Goal: Transaction & Acquisition: Book appointment/travel/reservation

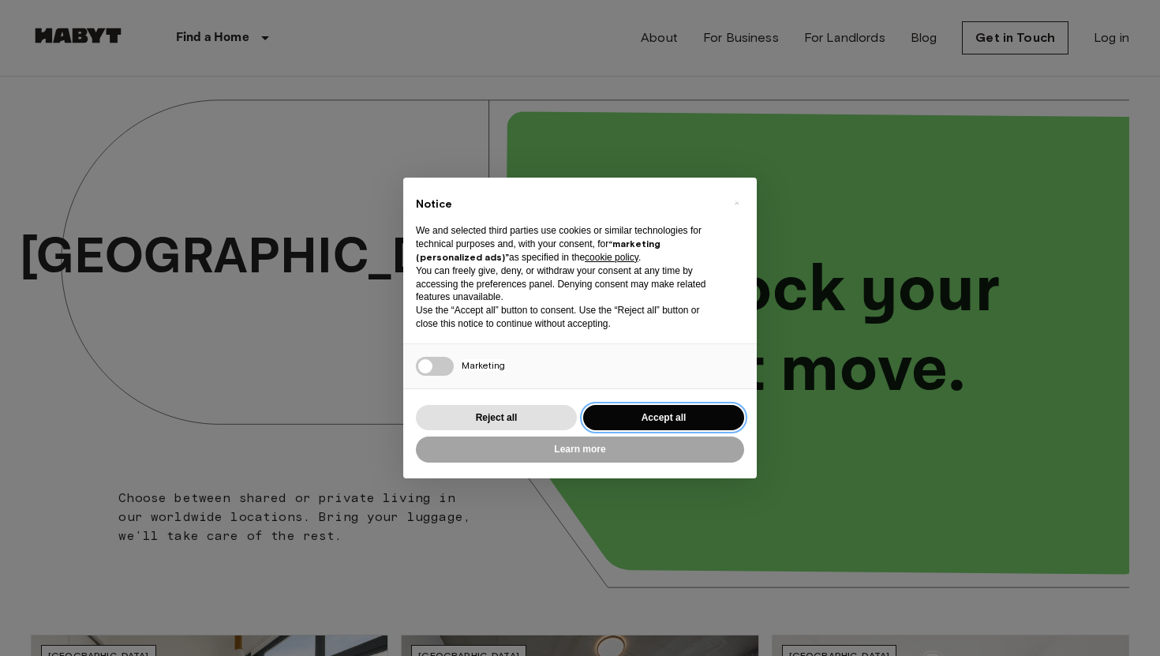
click at [651, 414] on button "Accept all" at bounding box center [663, 418] width 161 height 26
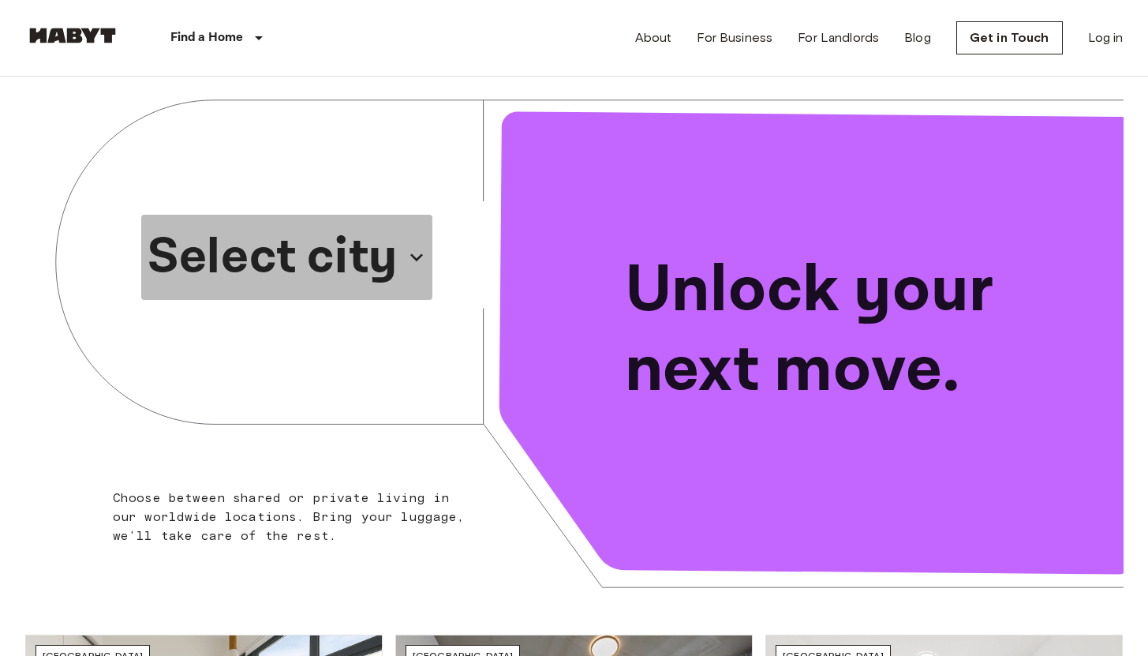
click at [344, 259] on p "Select city" at bounding box center [273, 257] width 250 height 76
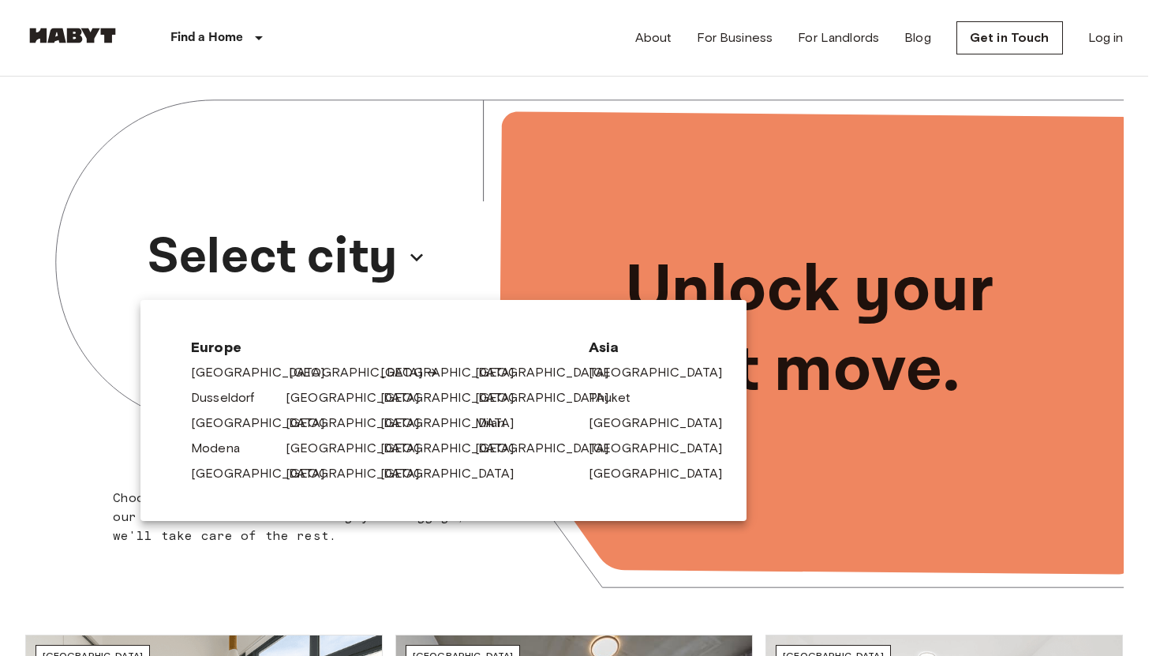
click at [305, 372] on link "[GEOGRAPHIC_DATA]" at bounding box center [364, 372] width 150 height 19
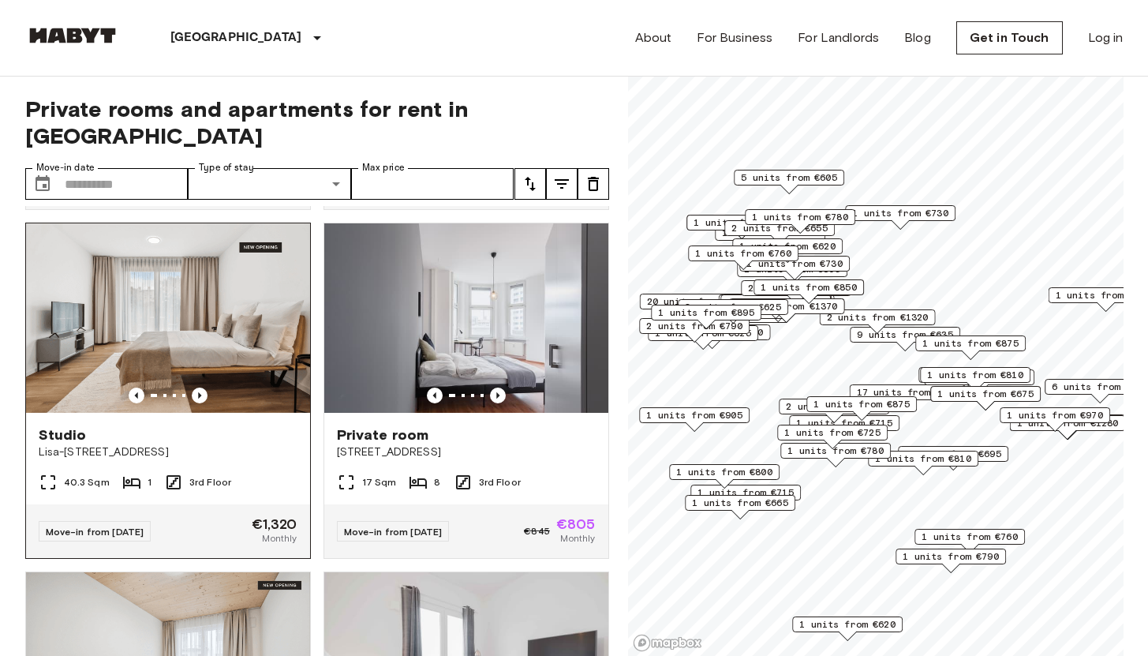
scroll to position [1041, 0]
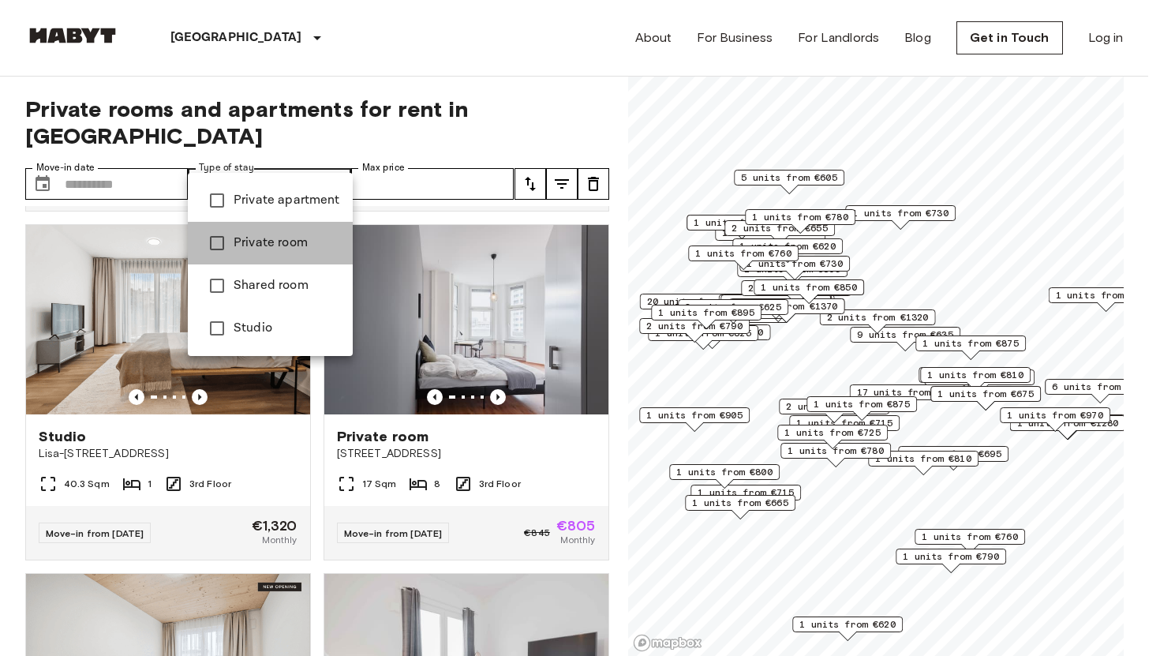
click at [290, 241] on span "Private room" at bounding box center [287, 243] width 107 height 19
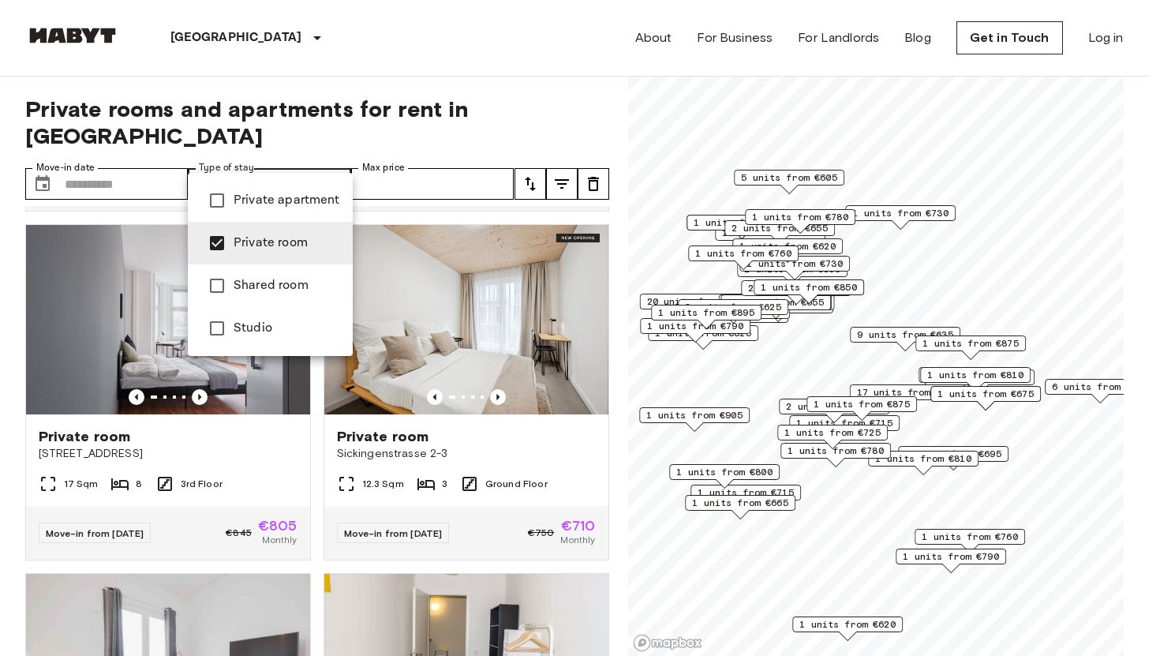
click at [275, 201] on span "Private apartment" at bounding box center [287, 200] width 107 height 19
click at [234, 325] on span "Studio" at bounding box center [287, 328] width 107 height 19
type input "**********"
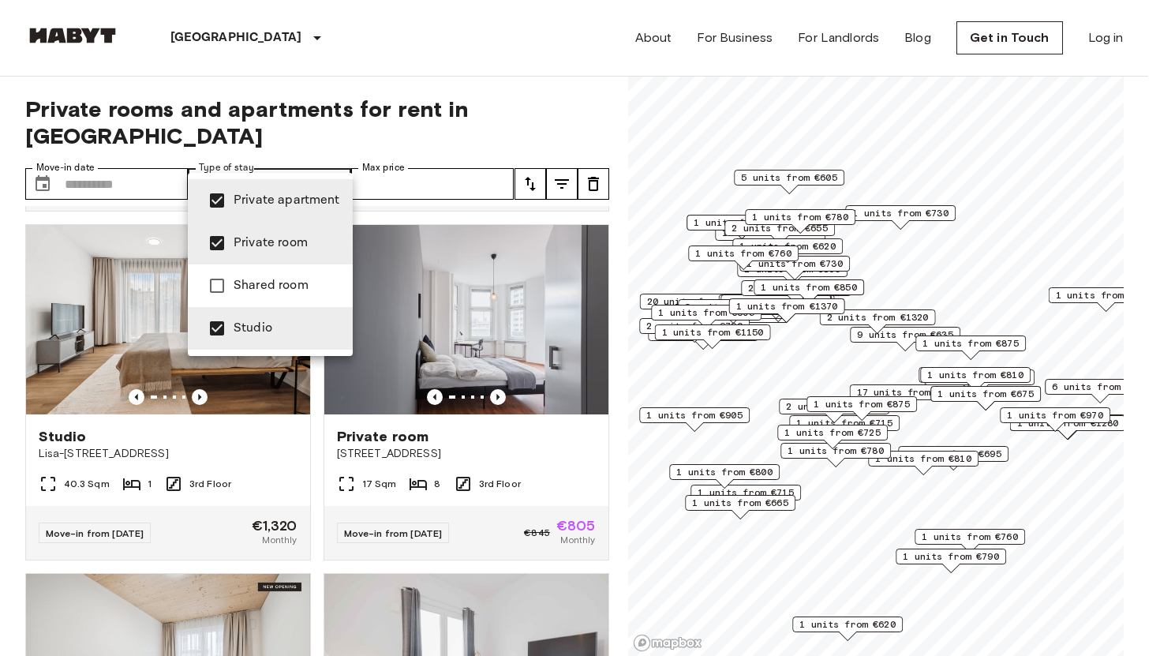
click at [103, 157] on div at bounding box center [580, 328] width 1160 height 656
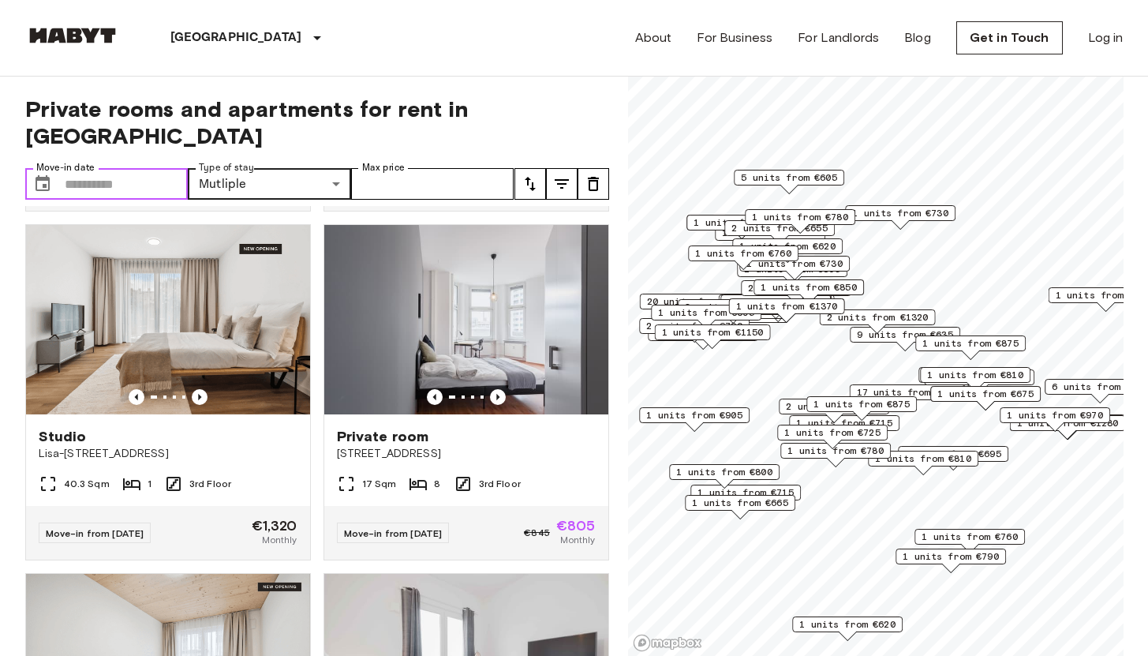
click at [103, 168] on input "Move-in date" at bounding box center [127, 184] width 124 height 32
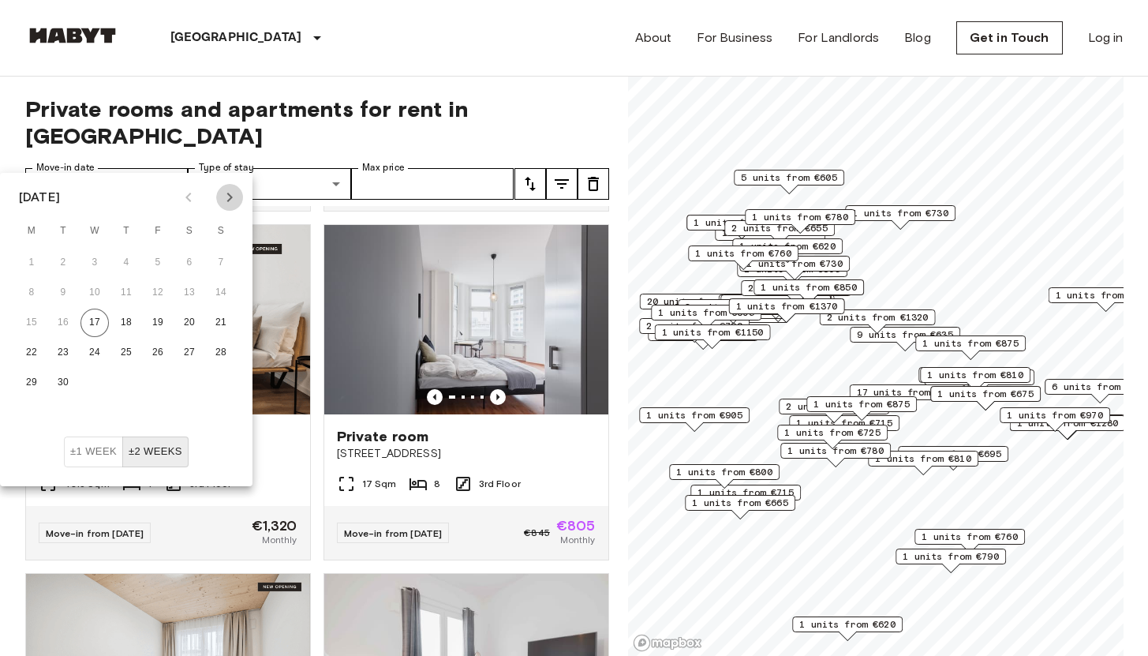
click at [230, 201] on icon "Next month" at bounding box center [229, 197] width 19 height 19
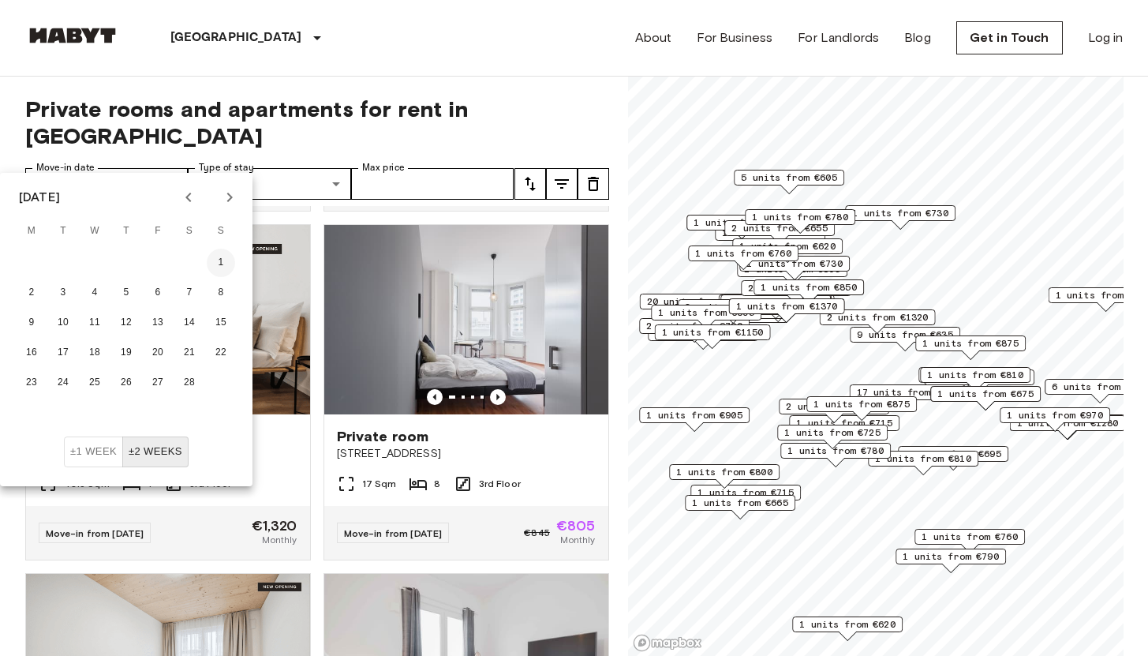
click at [217, 259] on button "1" at bounding box center [221, 263] width 28 height 28
type input "**********"
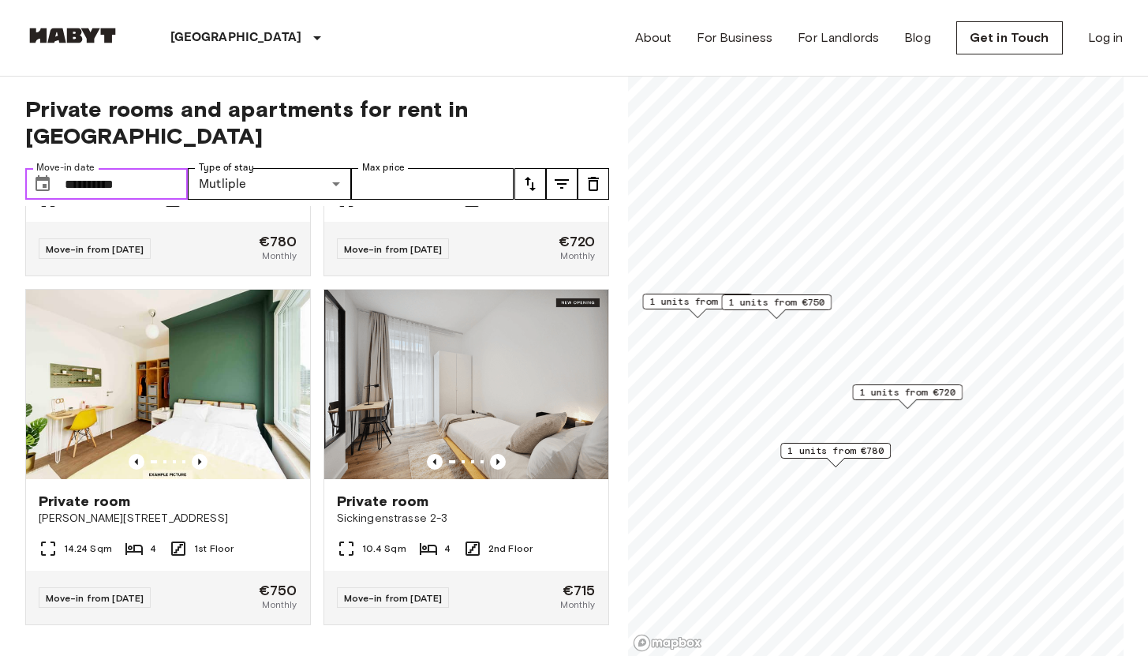
scroll to position [279, 0]
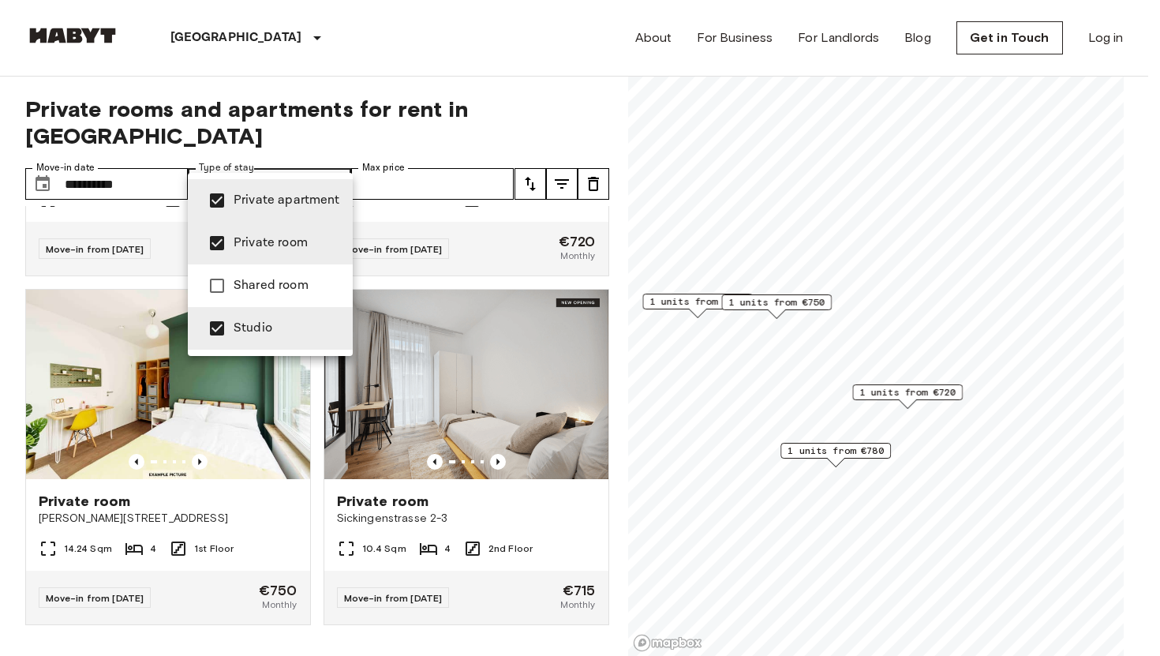
click at [379, 156] on div at bounding box center [580, 328] width 1160 height 656
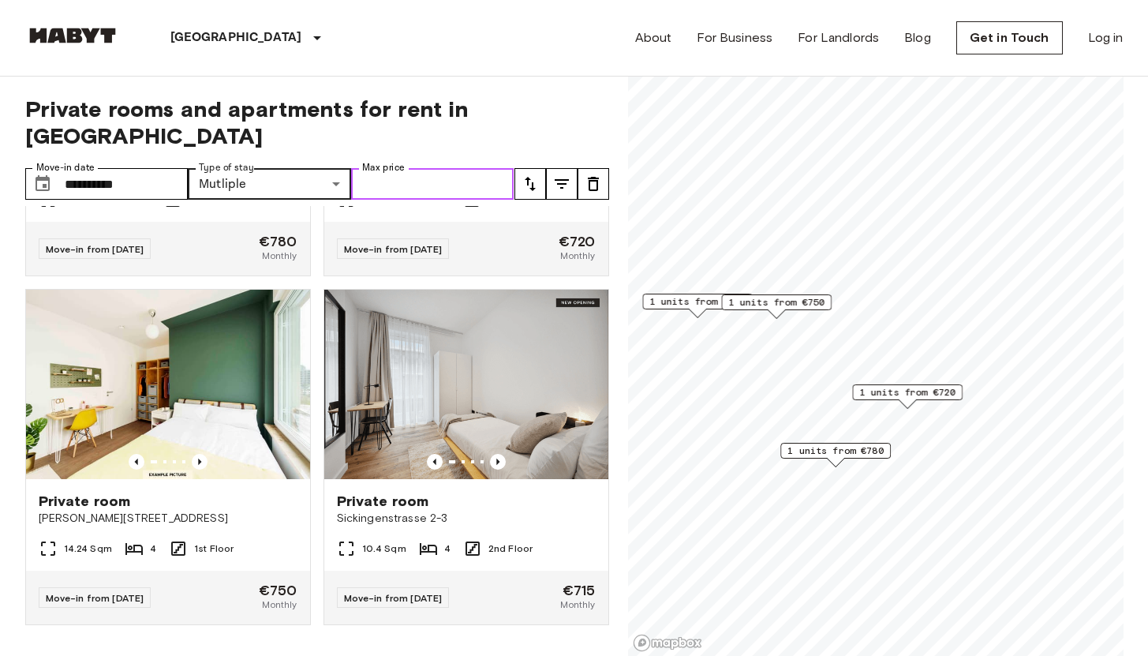
click at [379, 168] on input "Max price" at bounding box center [432, 184] width 163 height 32
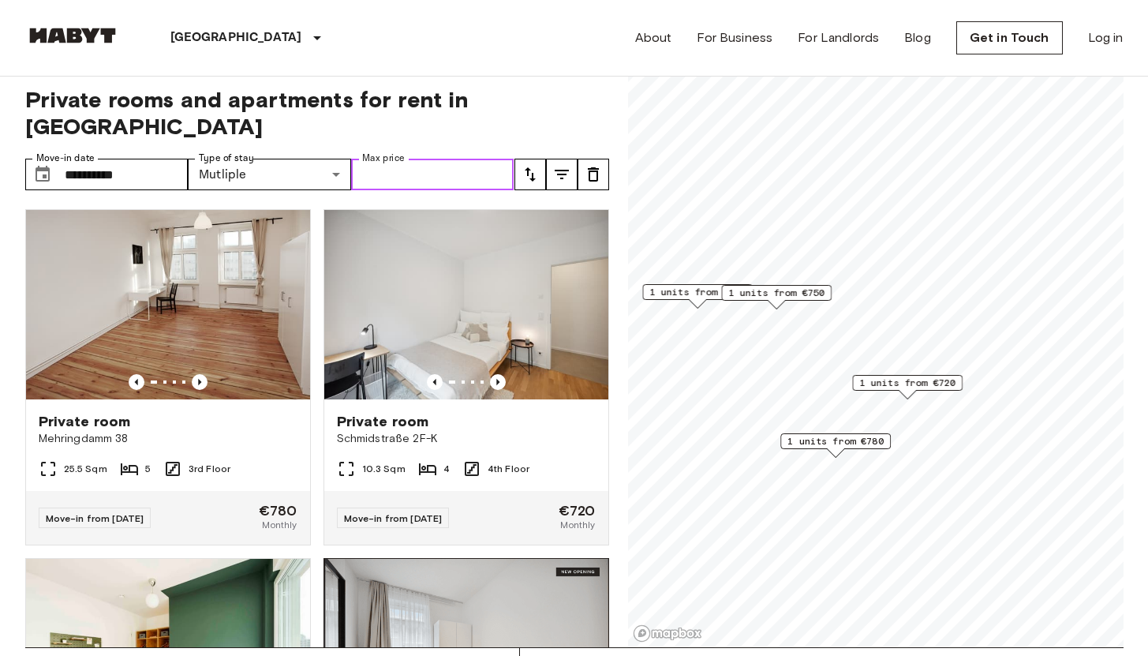
scroll to position [0, 0]
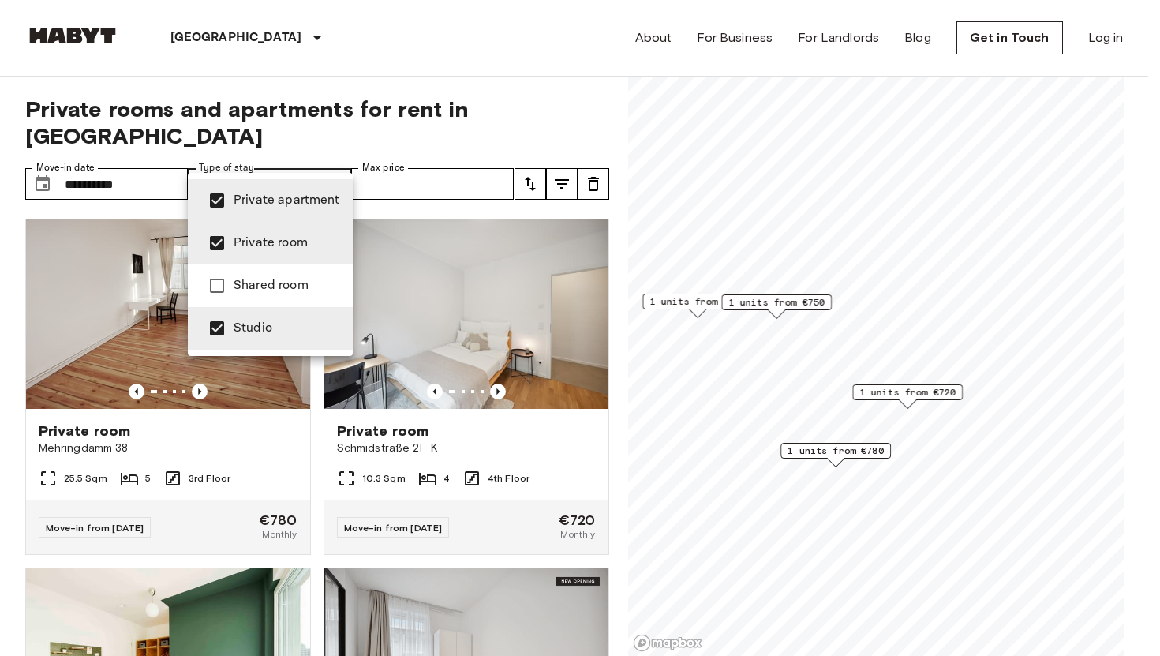
click at [274, 243] on span "Private room" at bounding box center [287, 243] width 107 height 19
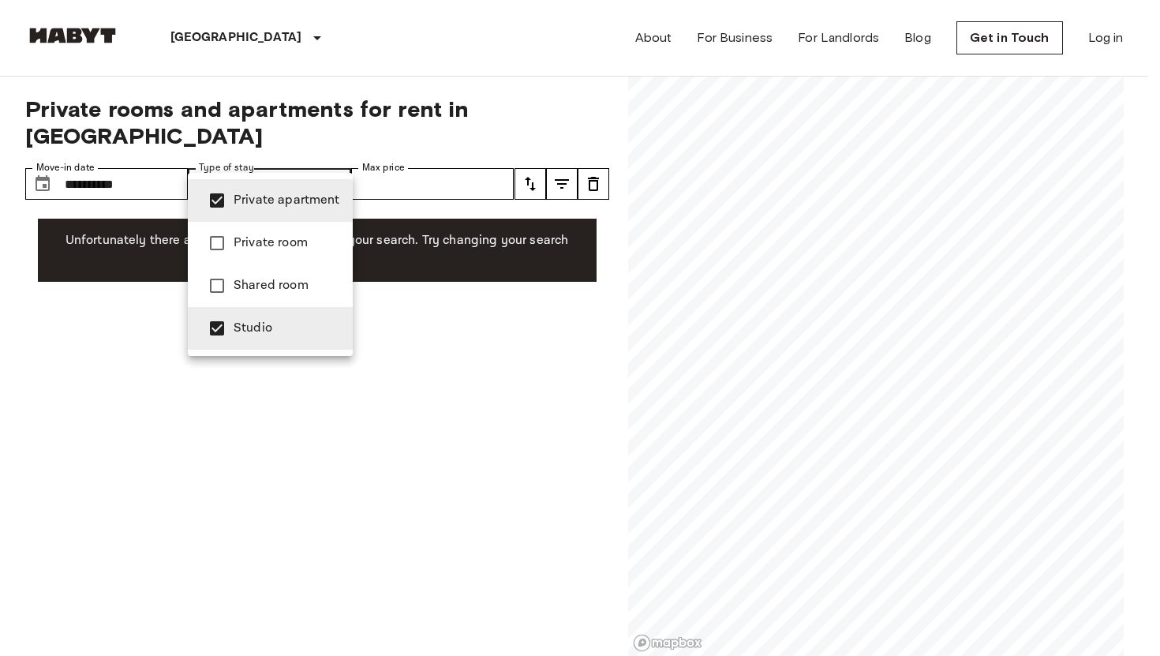
click at [260, 323] on span "Studio" at bounding box center [287, 328] width 107 height 19
type input "**********"
click at [306, 196] on span "Private apartment" at bounding box center [287, 200] width 107 height 19
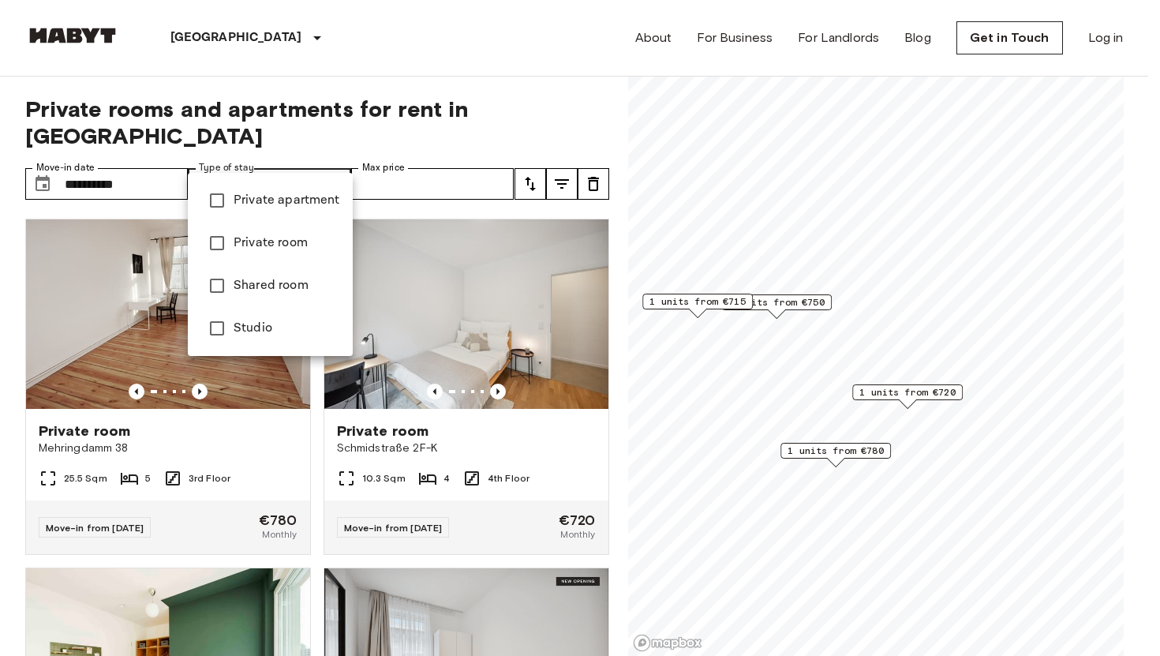
click at [282, 237] on span "Private room" at bounding box center [287, 243] width 107 height 19
click at [282, 207] on span "Private apartment" at bounding box center [287, 200] width 107 height 19
type input "**********"
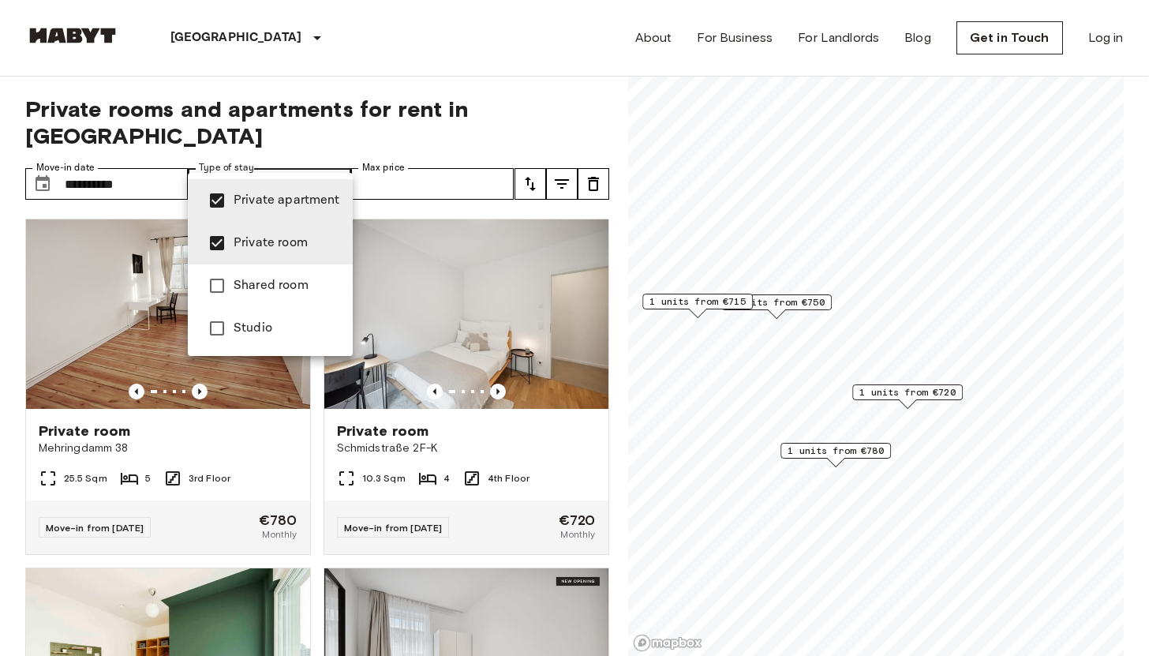
click at [477, 160] on div at bounding box center [580, 328] width 1160 height 656
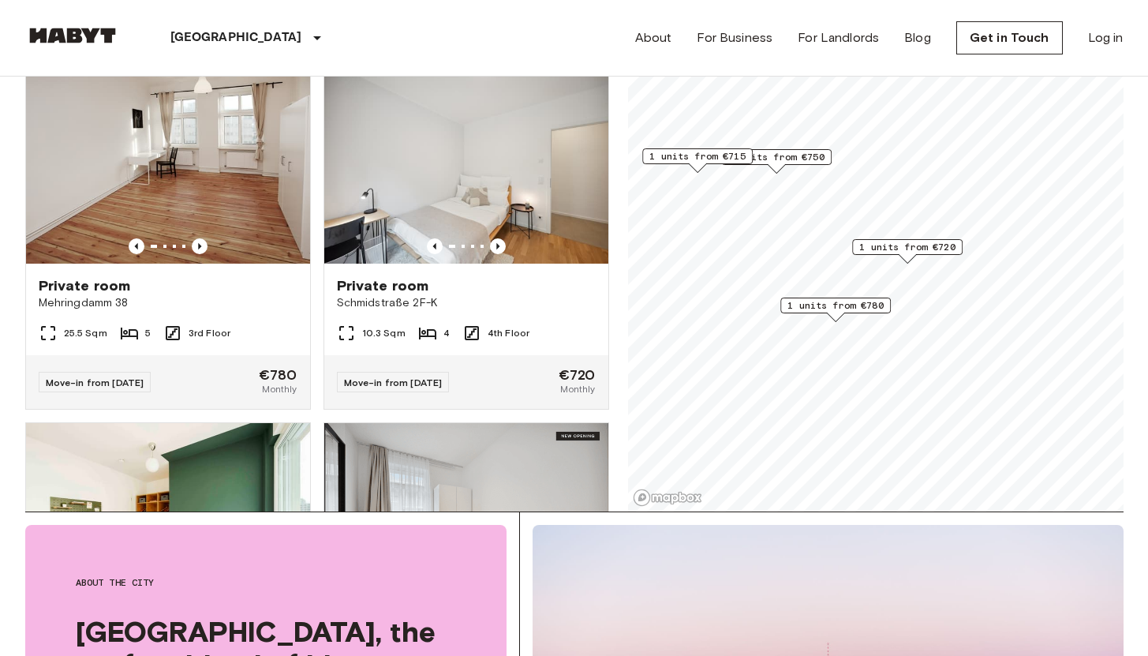
scroll to position [160, 0]
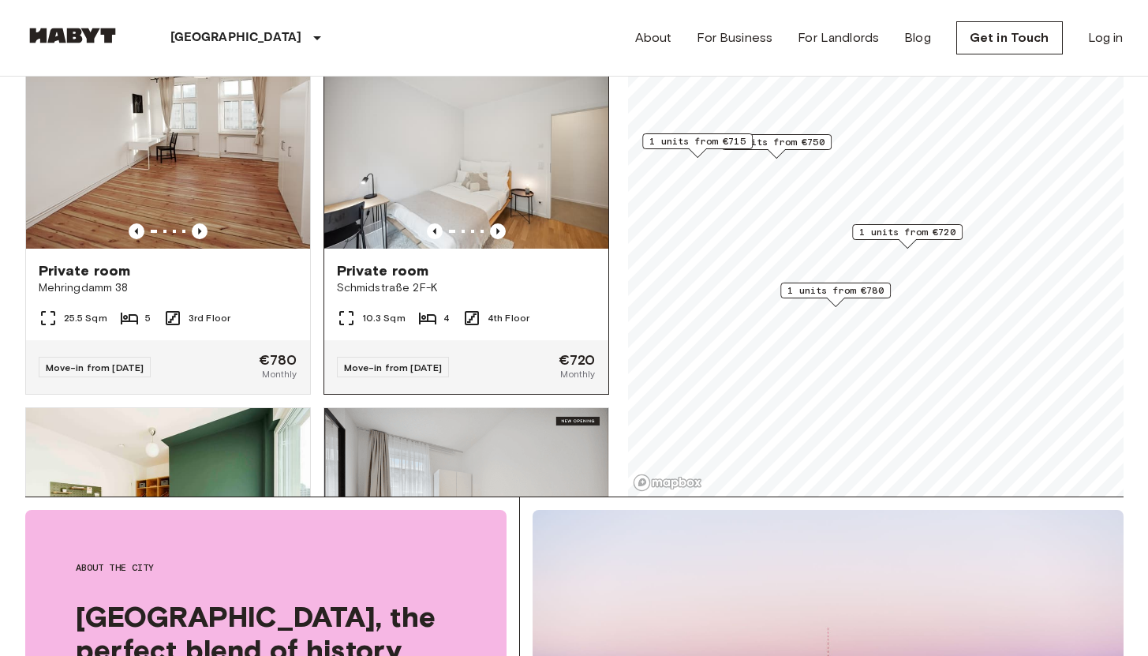
click at [431, 148] on img at bounding box center [466, 153] width 284 height 189
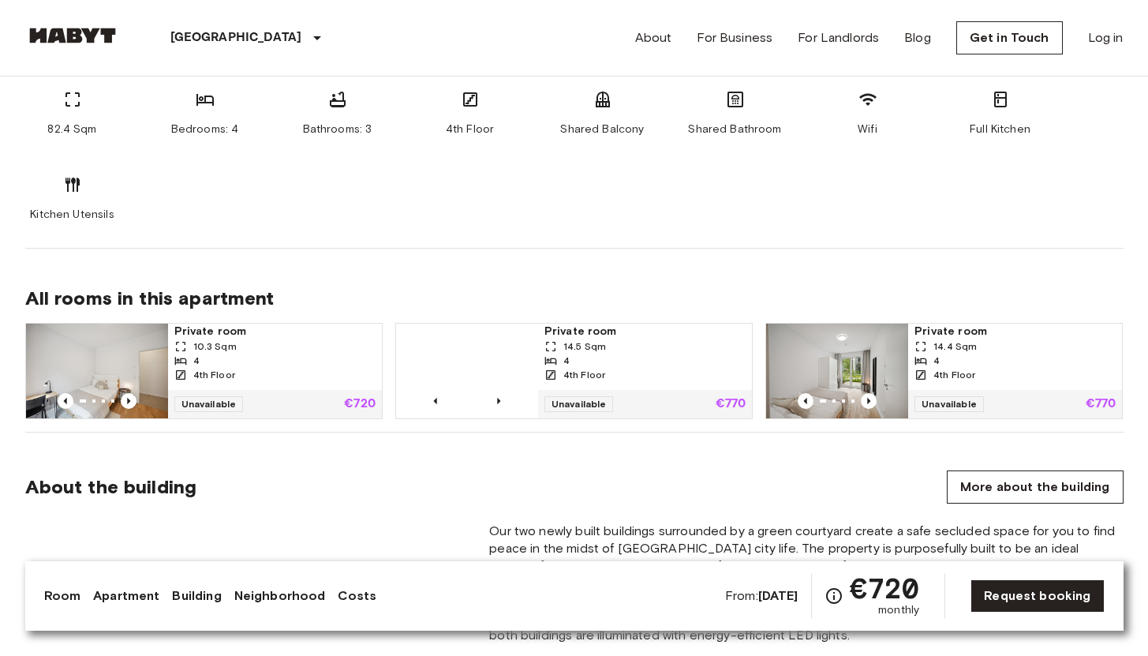
scroll to position [1090, 0]
